Goal: Task Accomplishment & Management: Use online tool/utility

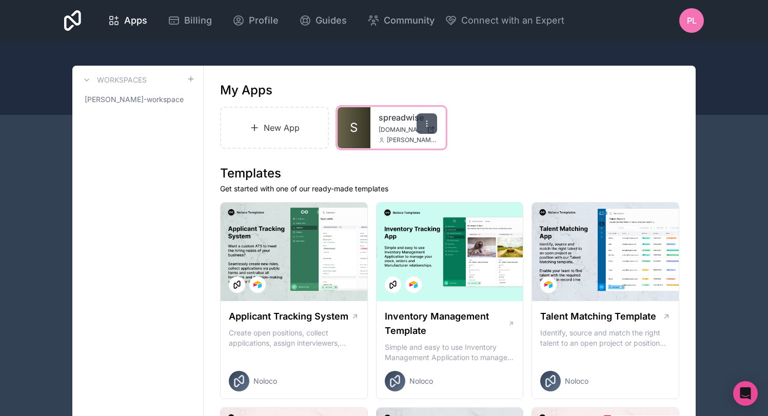
click at [430, 126] on icon at bounding box center [427, 124] width 8 height 8
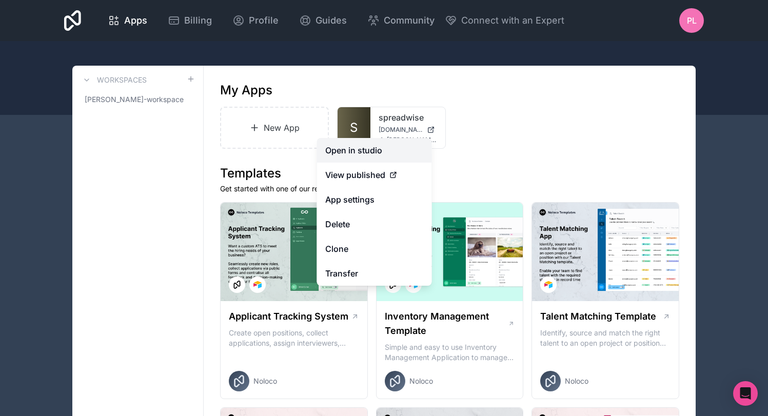
click at [383, 155] on link "Open in studio" at bounding box center [374, 150] width 115 height 25
